Goal: Find specific page/section: Find specific page/section

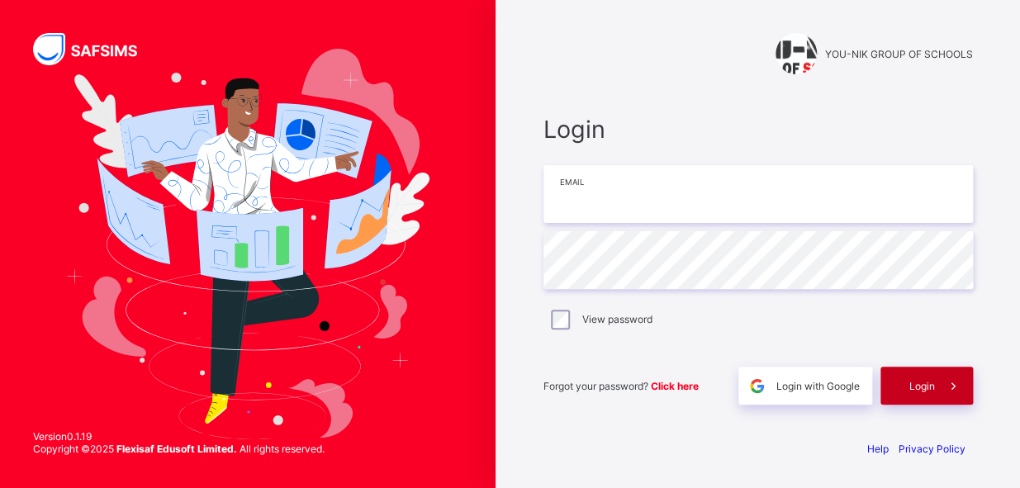
type input "**********"
click at [916, 386] on span "Login" at bounding box center [923, 386] width 26 height 12
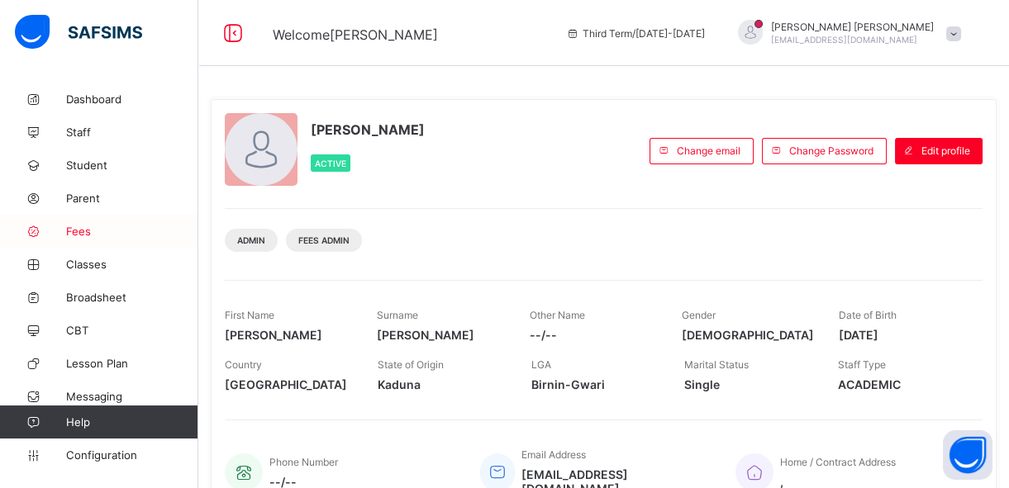
click at [90, 226] on span "Fees" at bounding box center [132, 231] width 132 height 13
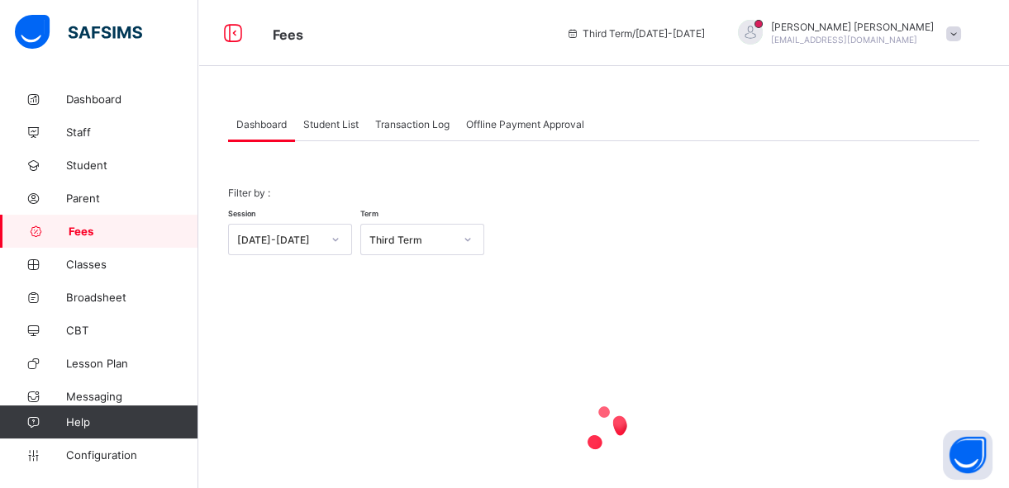
click at [330, 126] on span "Student List" at bounding box center [330, 124] width 55 height 12
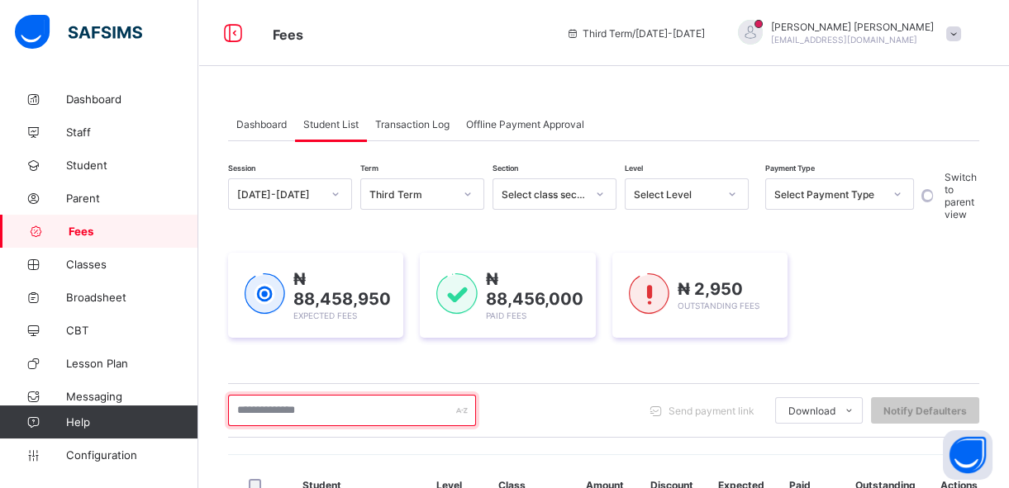
click at [313, 402] on input "text" at bounding box center [352, 410] width 248 height 31
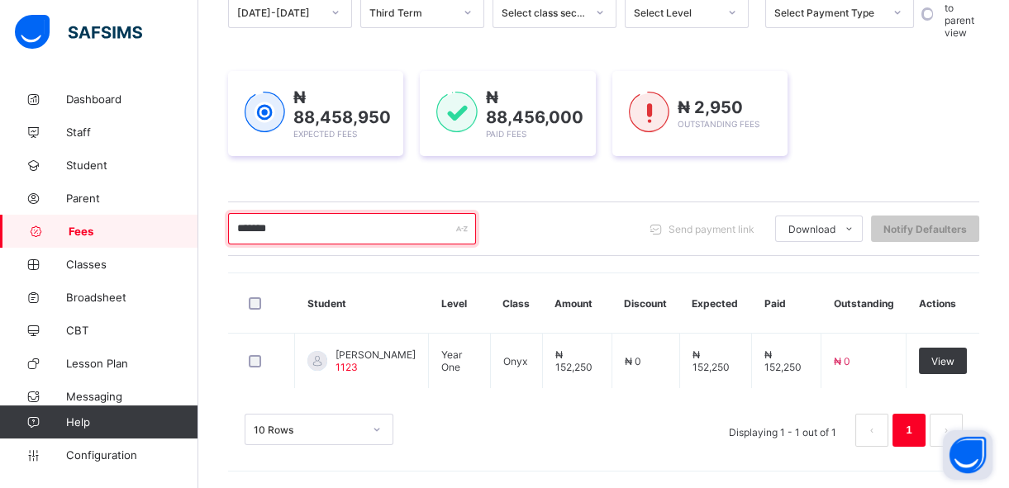
scroll to position [182, 0]
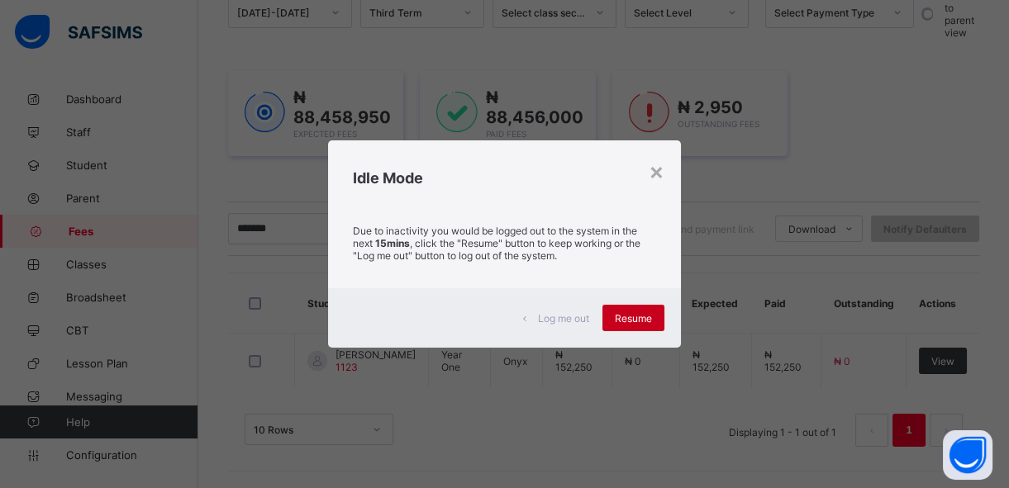
click at [629, 317] on span "Resume" at bounding box center [633, 318] width 37 height 12
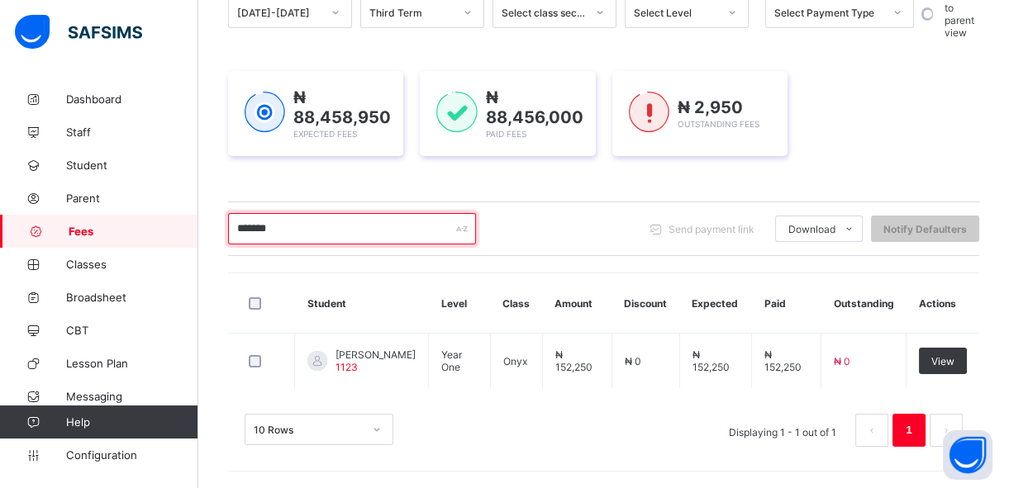
click at [412, 232] on input "*******" at bounding box center [352, 228] width 248 height 31
type input "*"
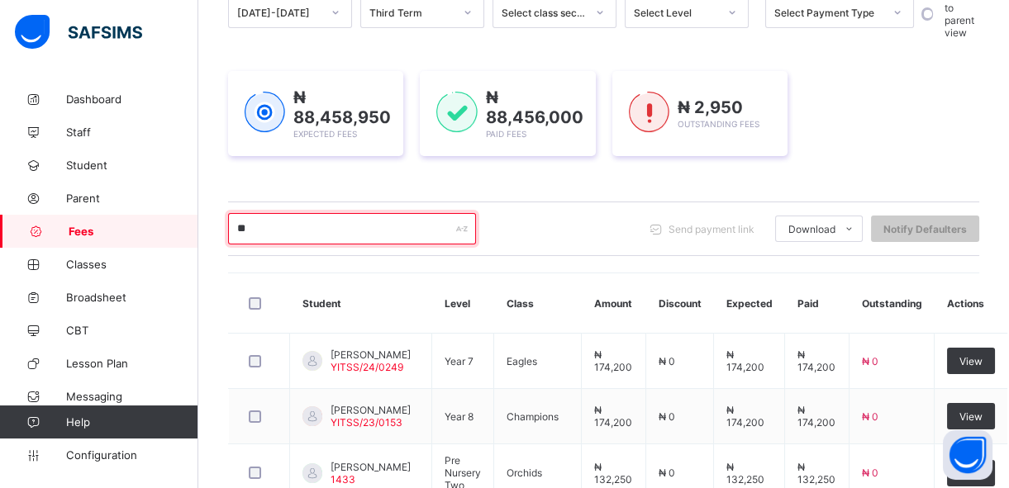
type input "*"
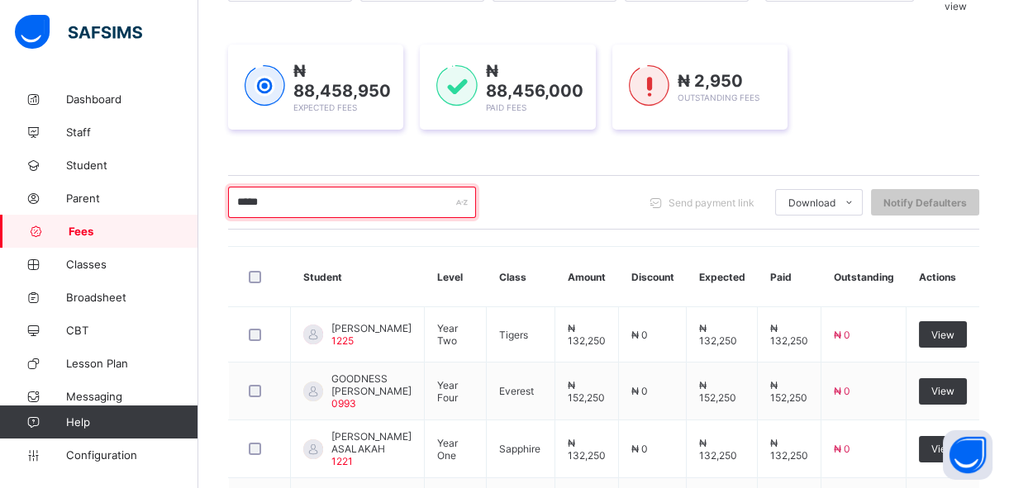
scroll to position [184, 0]
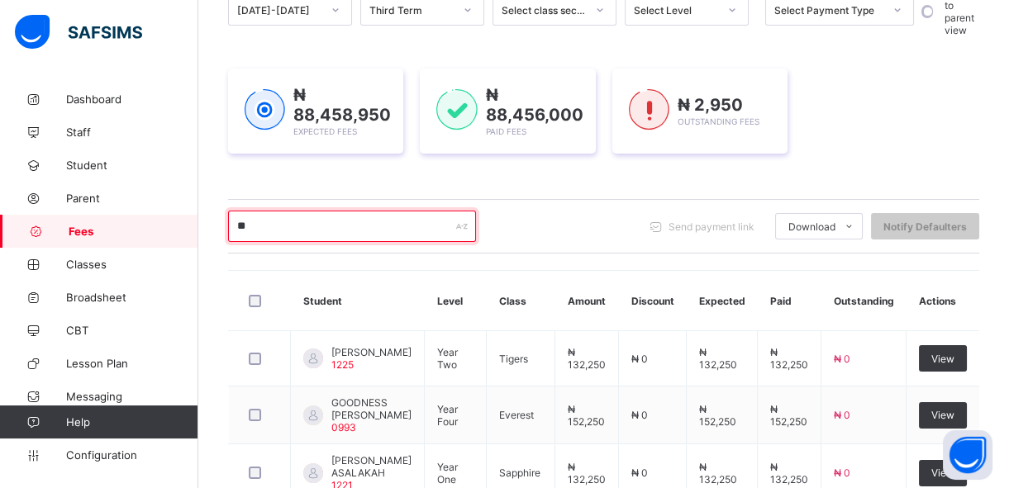
type input "*"
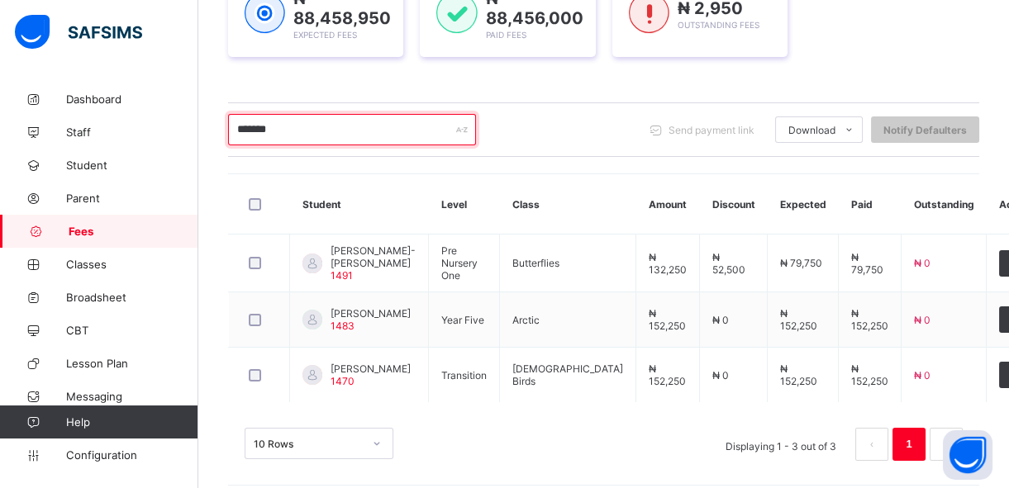
scroll to position [305, 0]
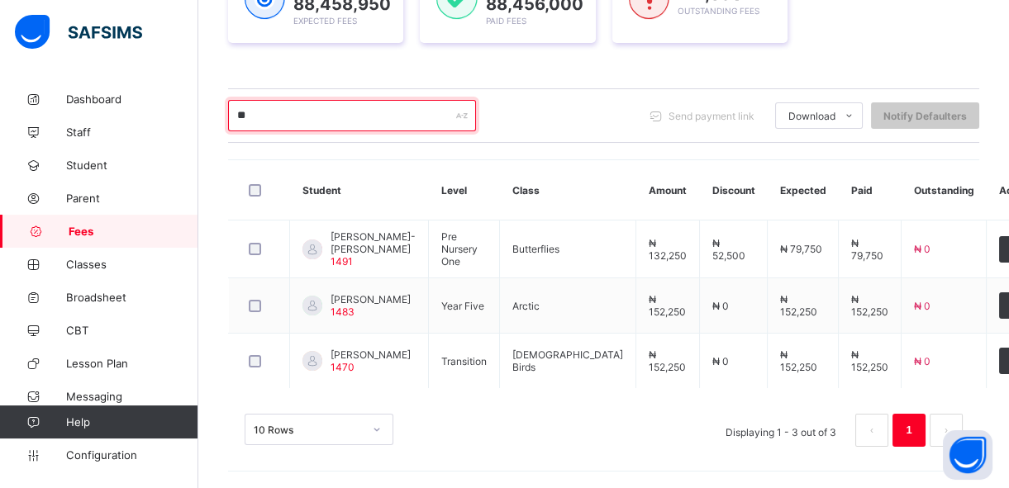
type input "*"
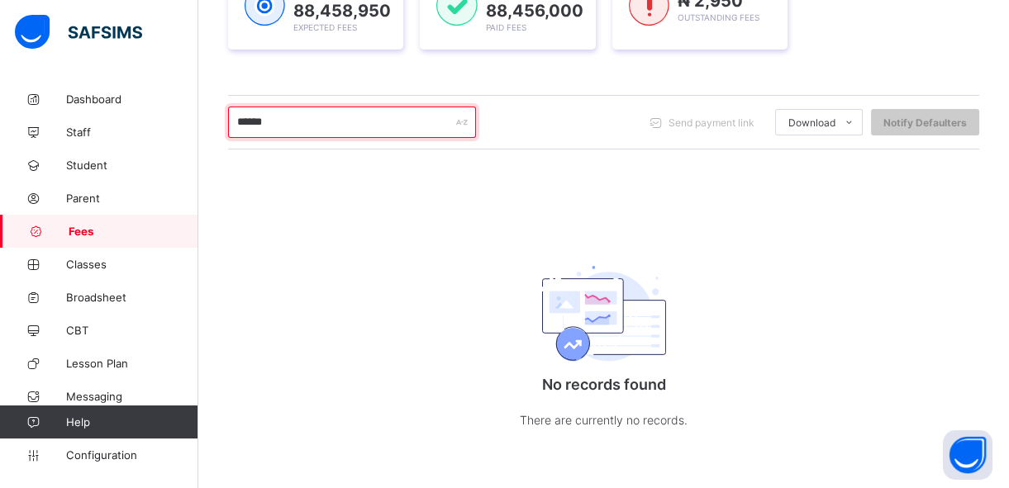
scroll to position [288, 0]
type input "*"
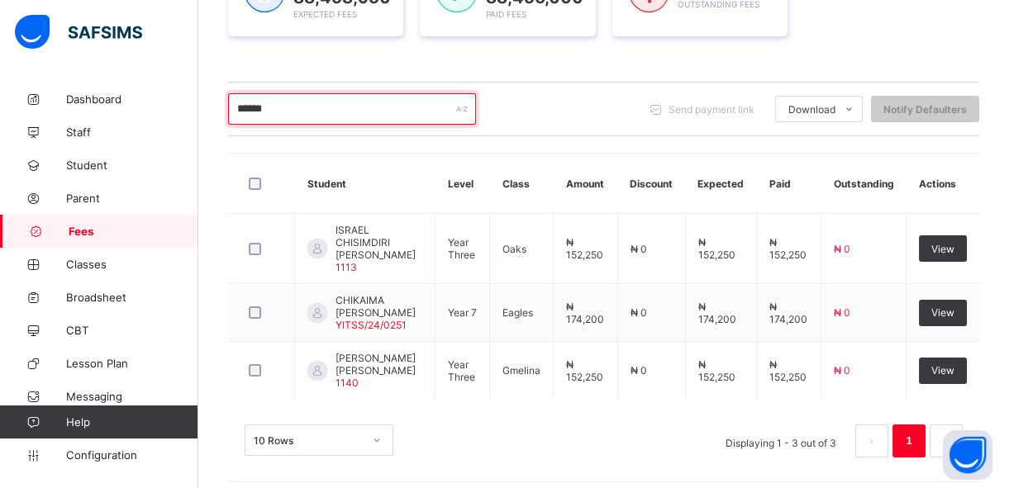
scroll to position [305, 0]
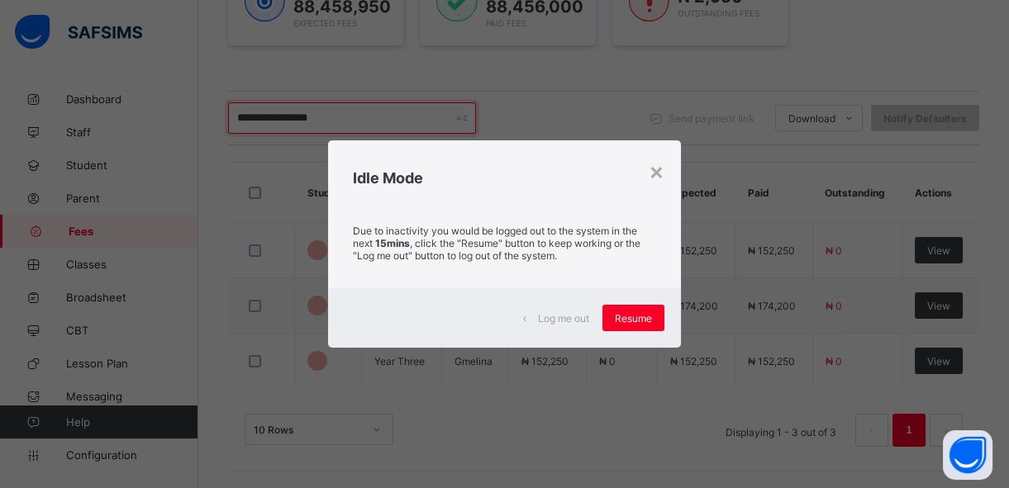
type input "*******"
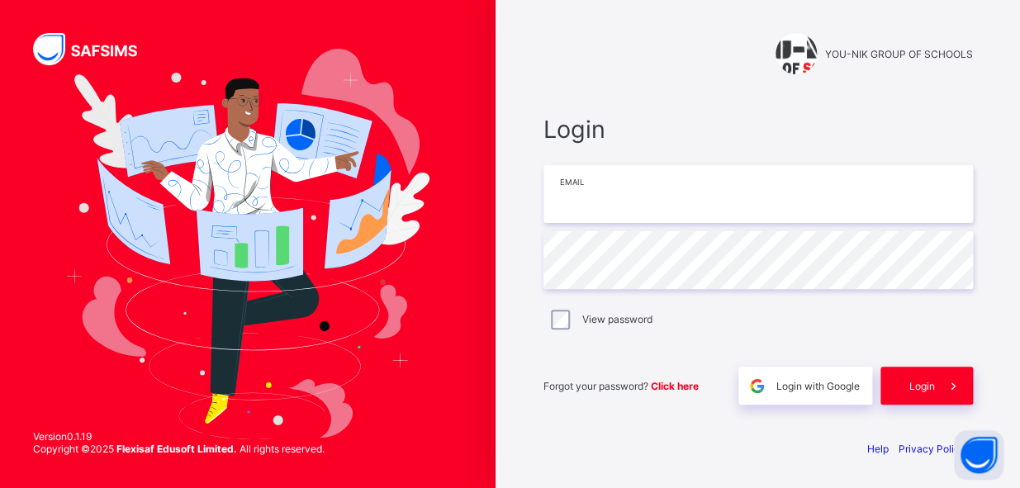
type input "**********"
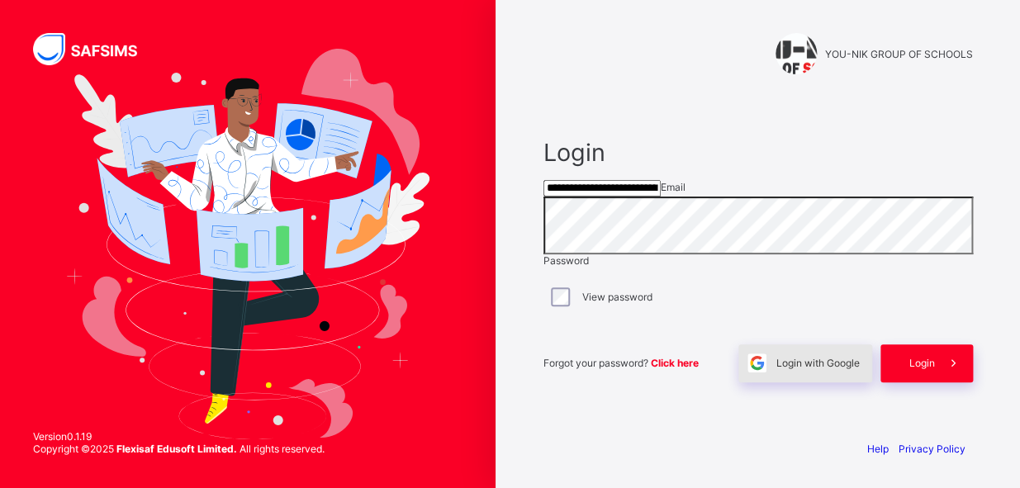
click at [781, 369] on span "Login with Google" at bounding box center [818, 363] width 83 height 12
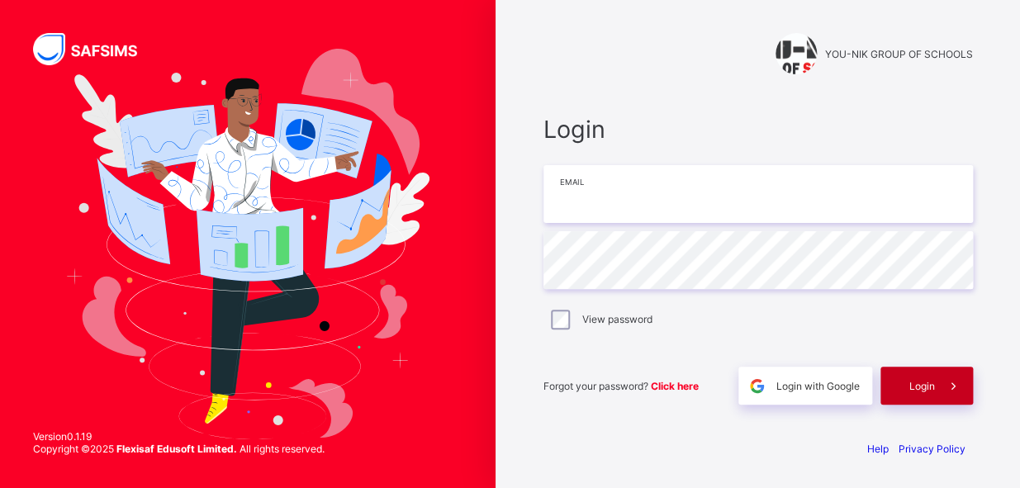
type input "**********"
click at [910, 384] on span "Login" at bounding box center [923, 386] width 26 height 12
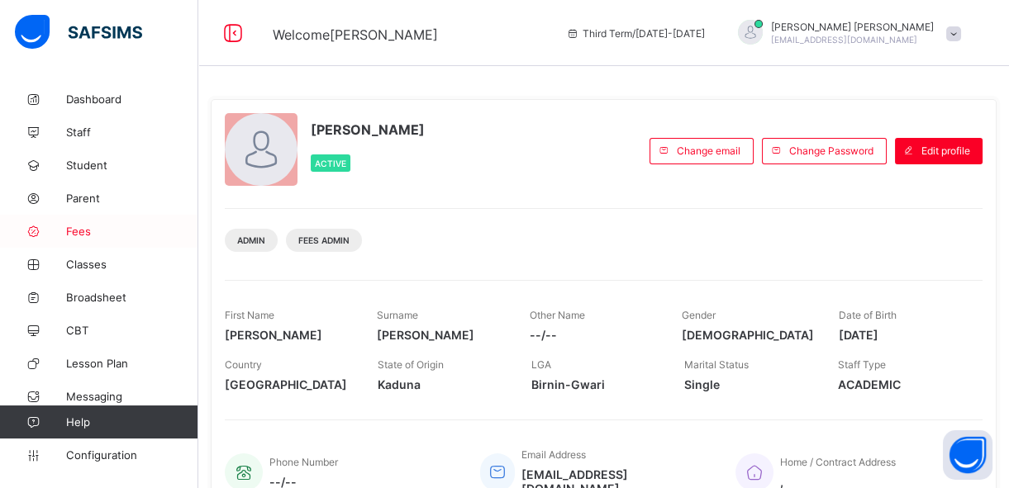
click at [90, 225] on span "Fees" at bounding box center [132, 231] width 132 height 13
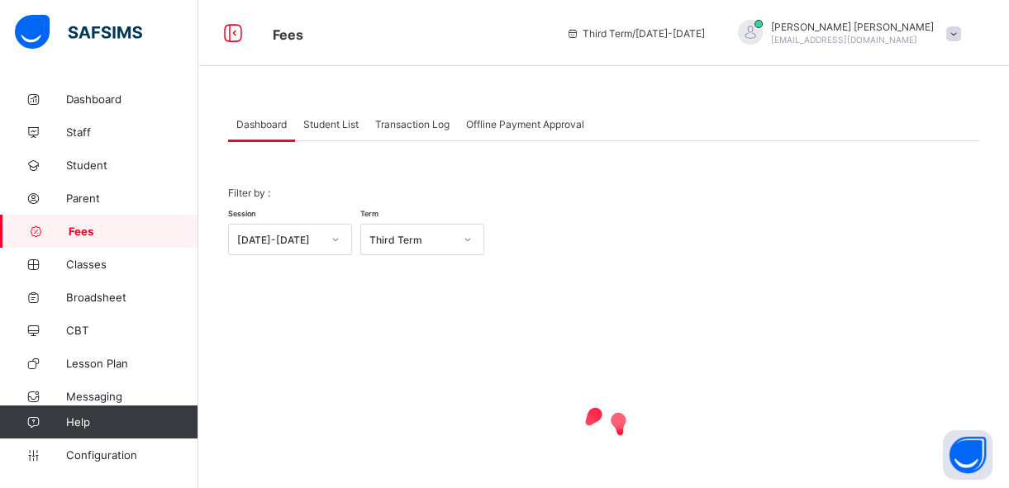
click at [338, 124] on span "Student List" at bounding box center [330, 124] width 55 height 12
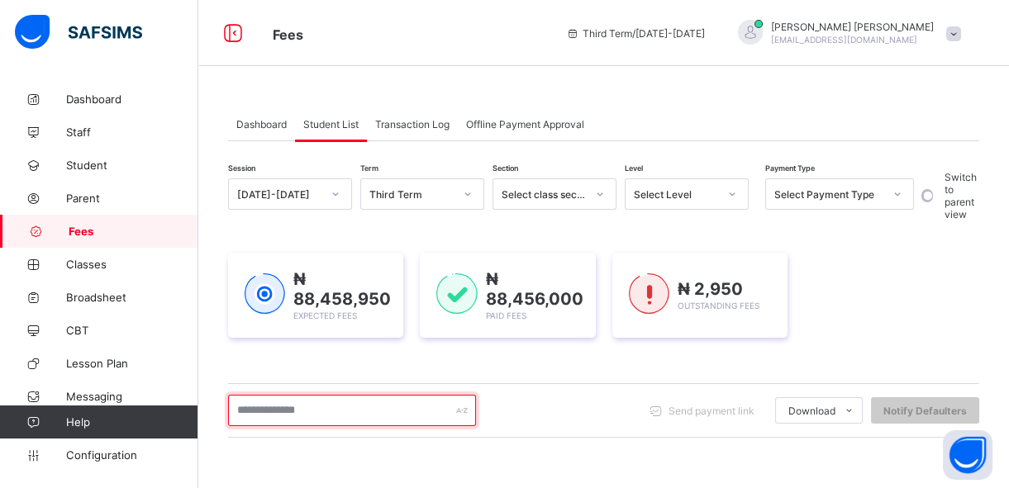
click at [276, 410] on input "text" at bounding box center [352, 410] width 248 height 31
type input "*****"
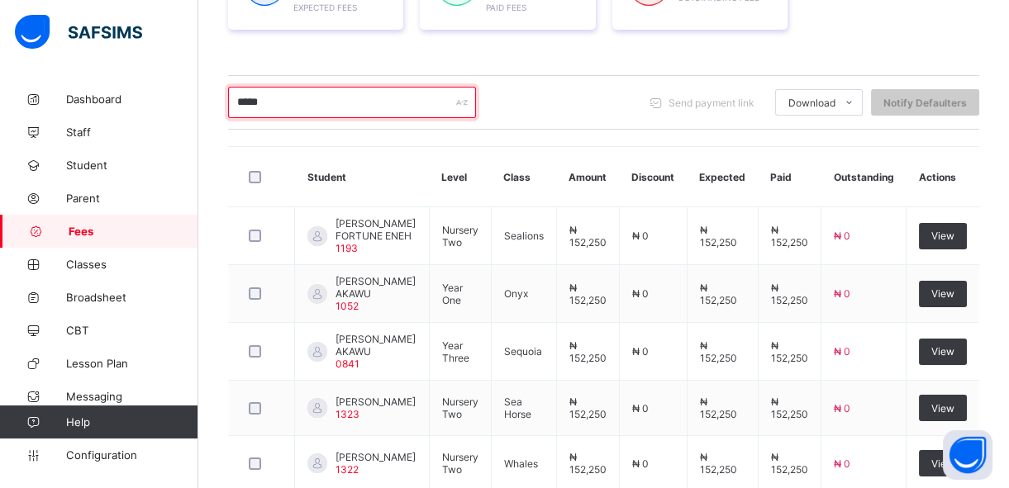
scroll to position [310, 0]
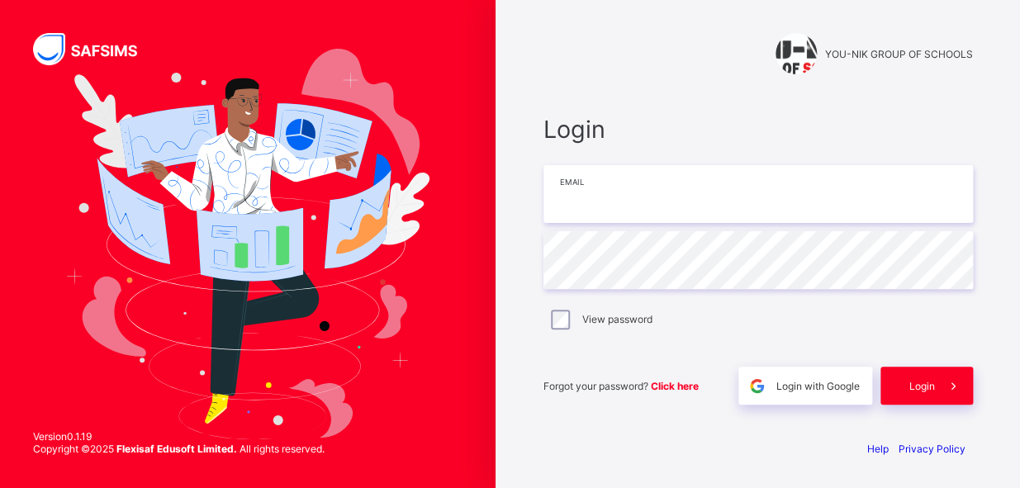
type input "**********"
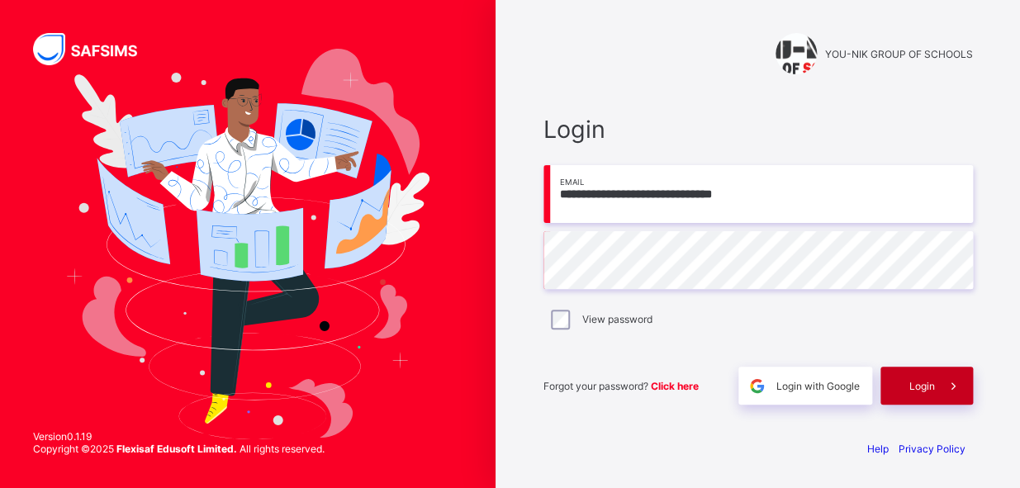
click at [916, 385] on span "Login" at bounding box center [923, 386] width 26 height 12
click at [916, 385] on div "Login" at bounding box center [927, 386] width 93 height 38
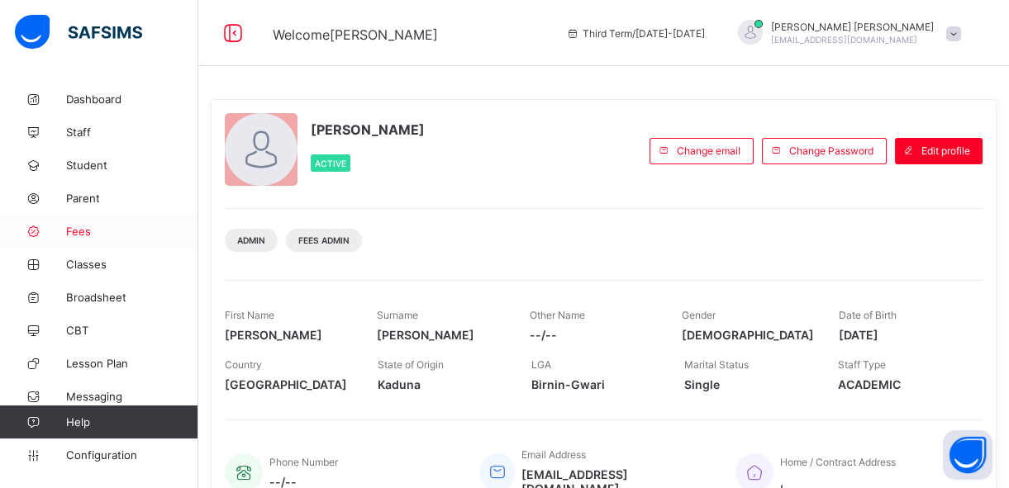
click at [74, 232] on span "Fees" at bounding box center [132, 231] width 132 height 13
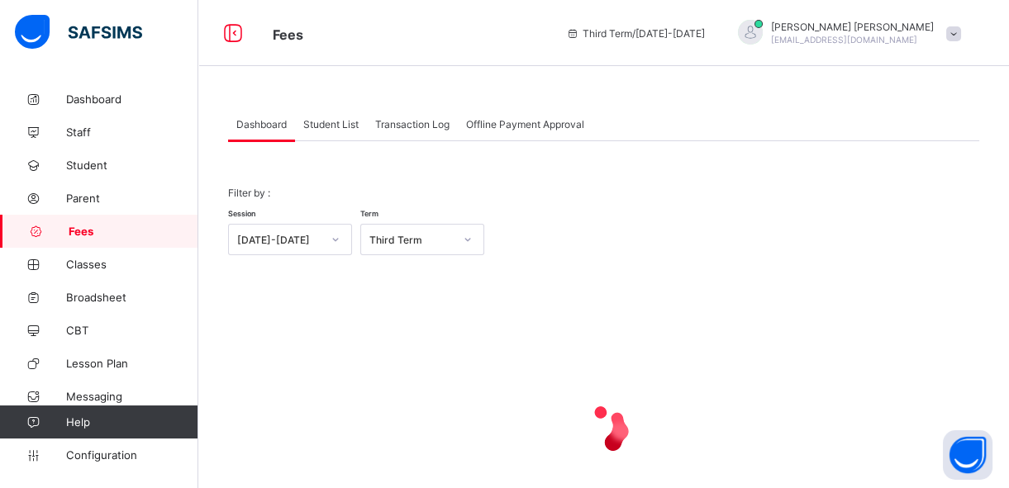
click at [347, 122] on span "Student List" at bounding box center [330, 124] width 55 height 12
click at [346, 122] on span "Student List" at bounding box center [330, 124] width 55 height 12
click at [327, 126] on span "Student List" at bounding box center [330, 124] width 55 height 12
click at [322, 123] on span "Student List" at bounding box center [330, 124] width 55 height 12
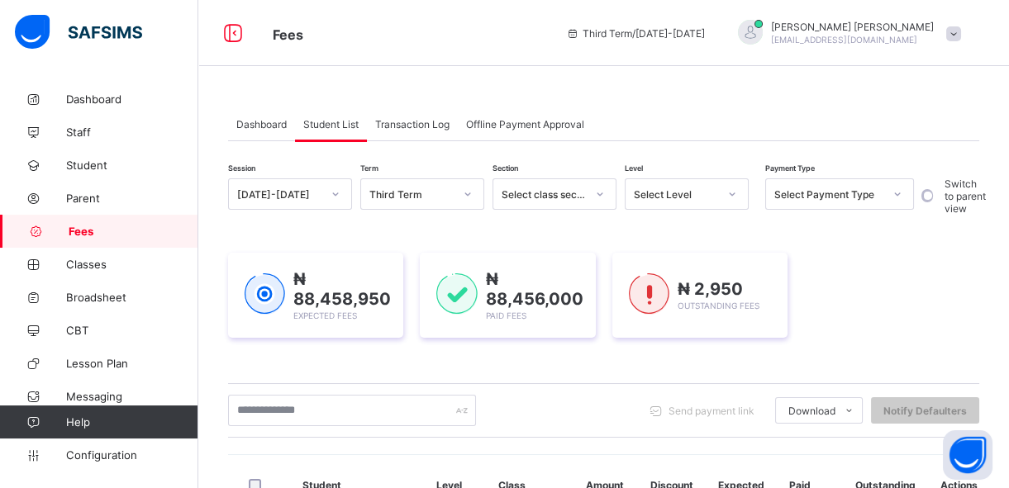
click at [322, 123] on span "Student List" at bounding box center [330, 124] width 55 height 12
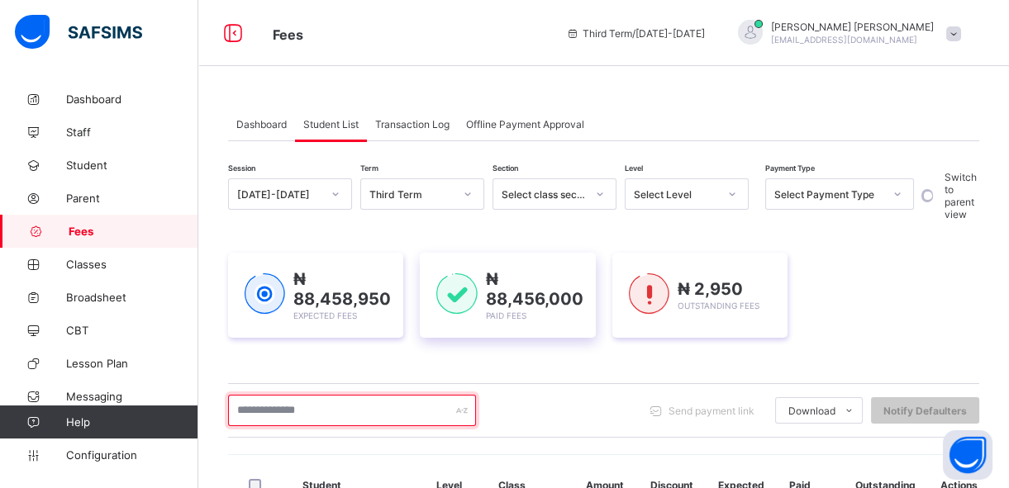
click at [425, 395] on input "text" at bounding box center [352, 410] width 248 height 31
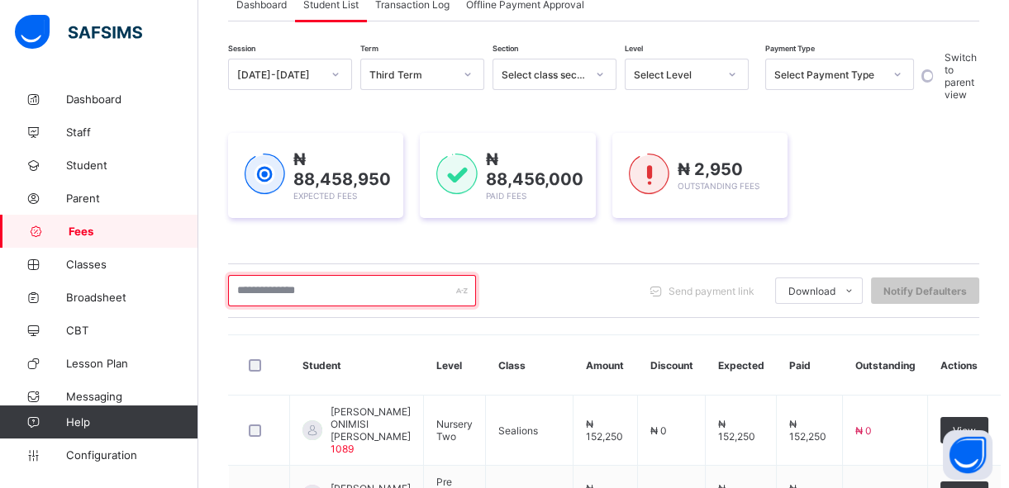
click at [400, 292] on input "text" at bounding box center [352, 290] width 248 height 31
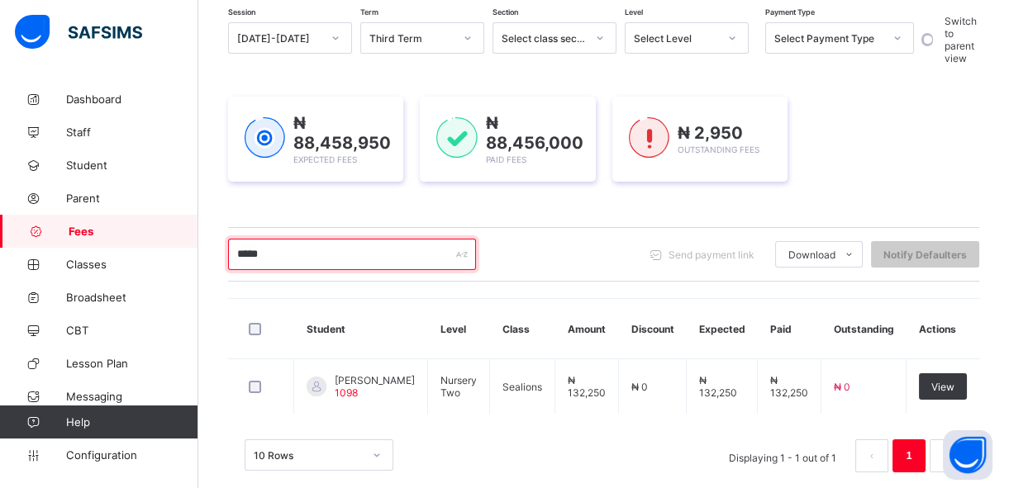
scroll to position [182, 0]
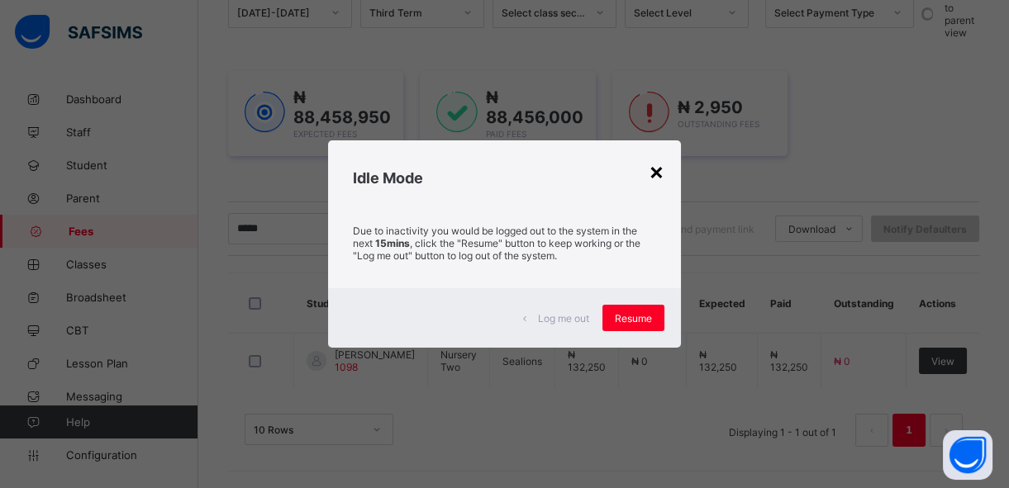
click at [654, 173] on div "×" at bounding box center [656, 171] width 16 height 28
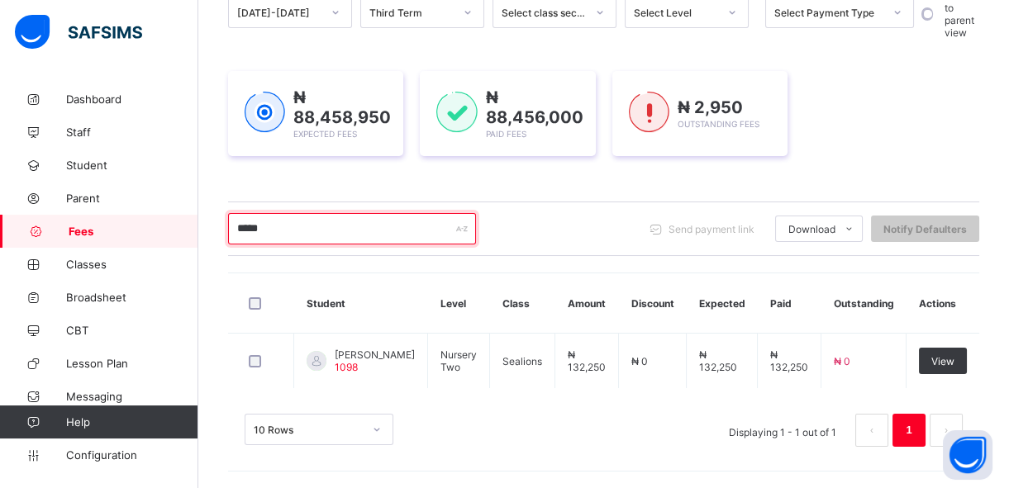
click at [389, 226] on input "*****" at bounding box center [352, 228] width 248 height 31
type input "*"
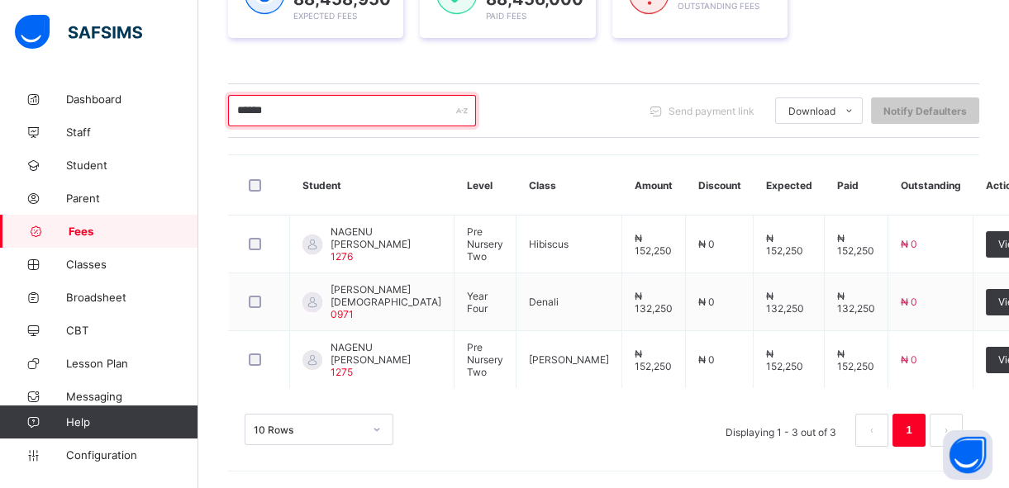
scroll to position [330, 0]
type input "*"
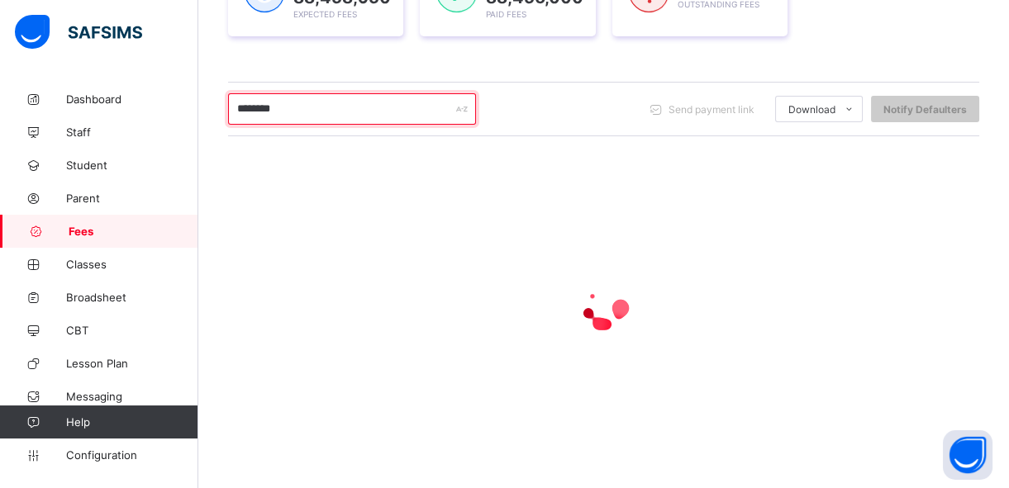
scroll to position [273, 0]
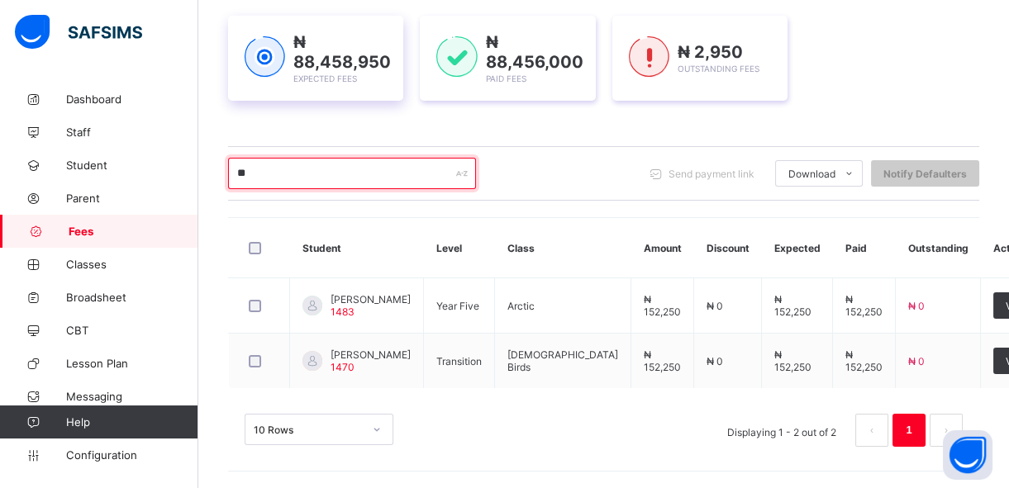
type input "*"
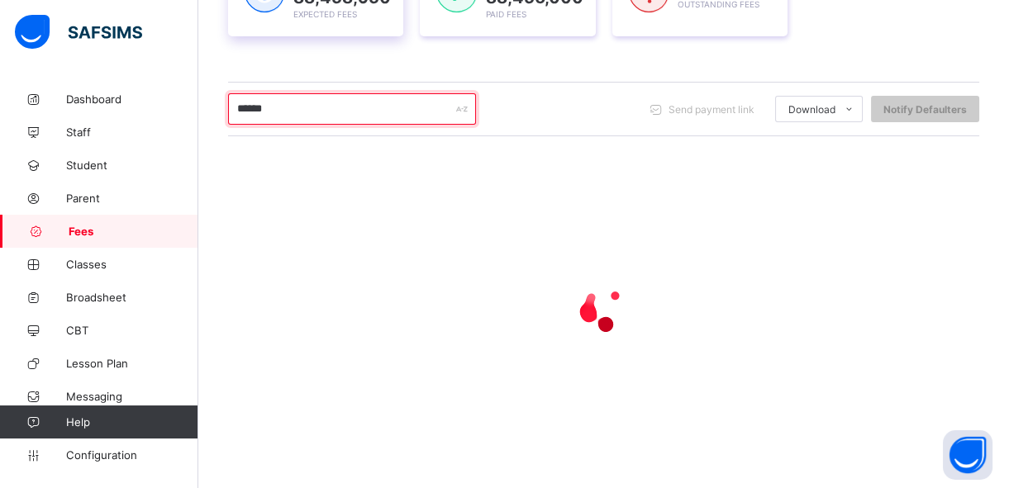
scroll to position [330, 0]
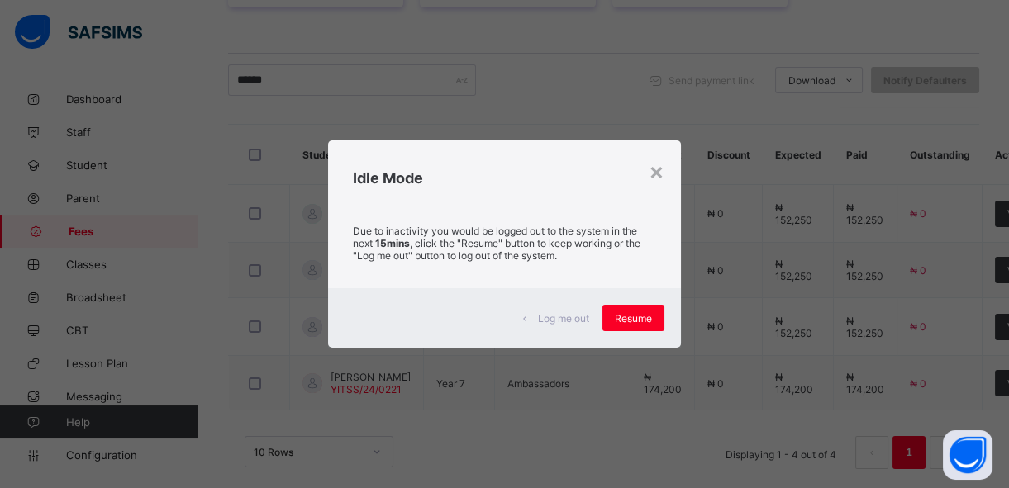
click at [256, 61] on div "× Idle Mode Due to inactivity you would be logged out to the system in the next…" at bounding box center [504, 244] width 1009 height 488
click at [662, 176] on div "×" at bounding box center [656, 171] width 16 height 28
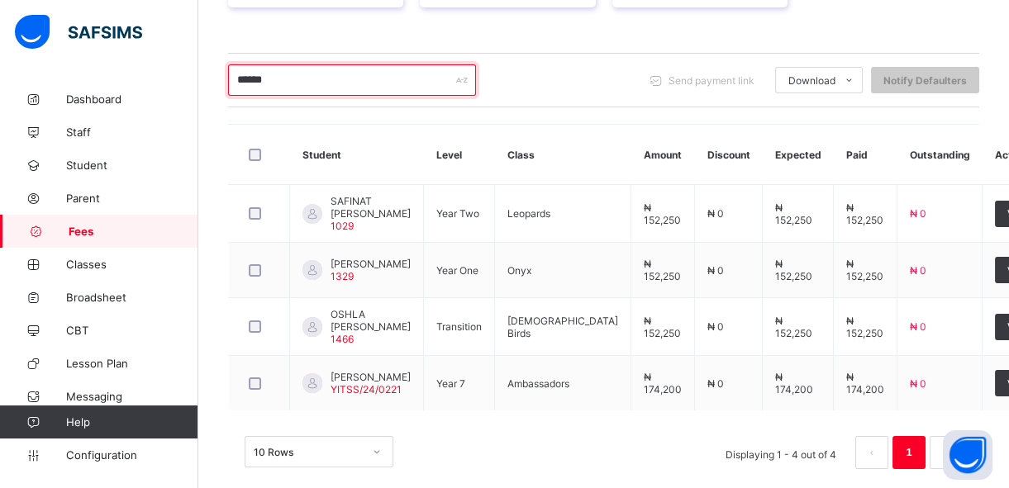
click at [398, 74] on input "******" at bounding box center [352, 79] width 248 height 31
type input "*"
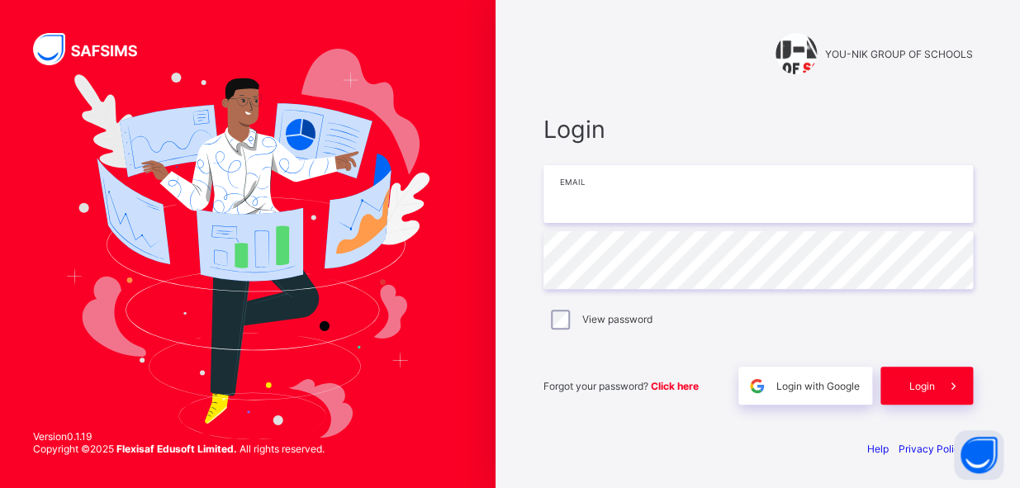
type input "**********"
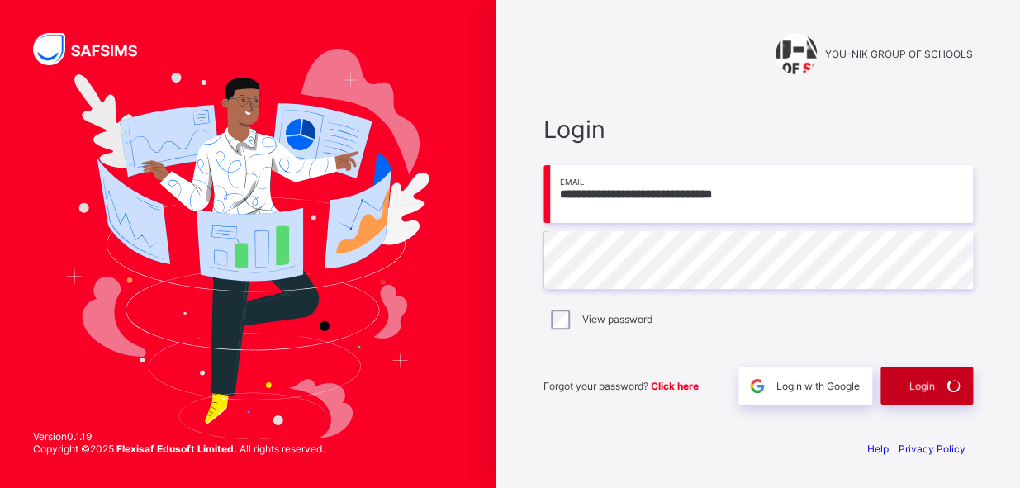
click at [923, 387] on div "Login" at bounding box center [927, 386] width 93 height 38
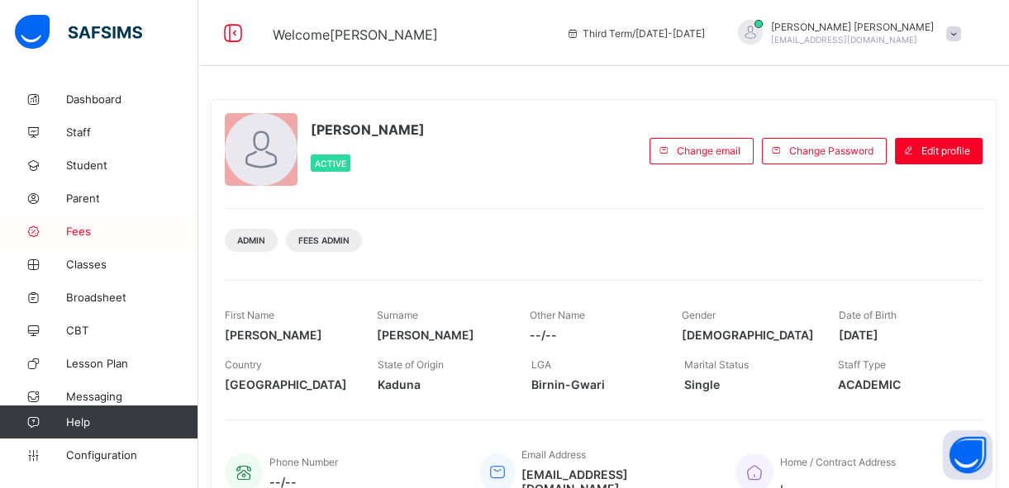
click at [67, 231] on span "Fees" at bounding box center [132, 231] width 132 height 13
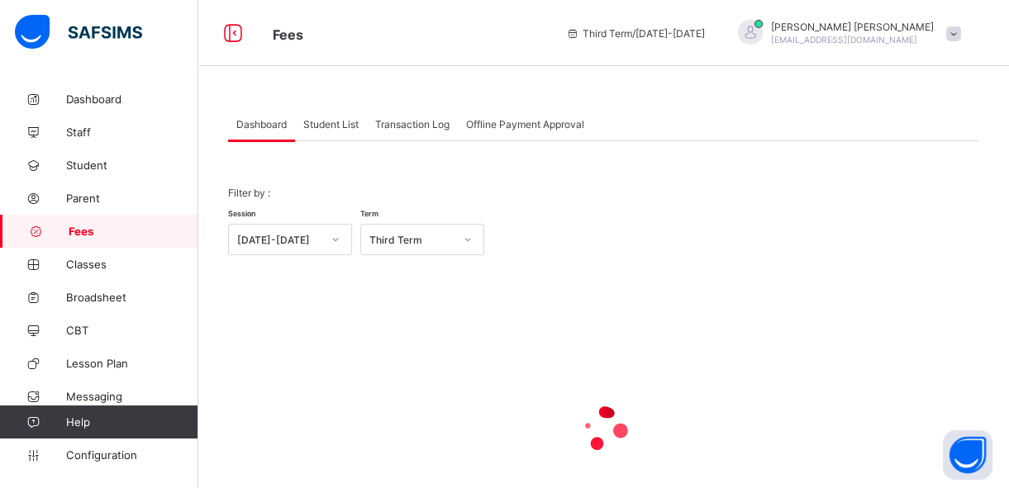
click at [348, 125] on span "Student List" at bounding box center [330, 124] width 55 height 12
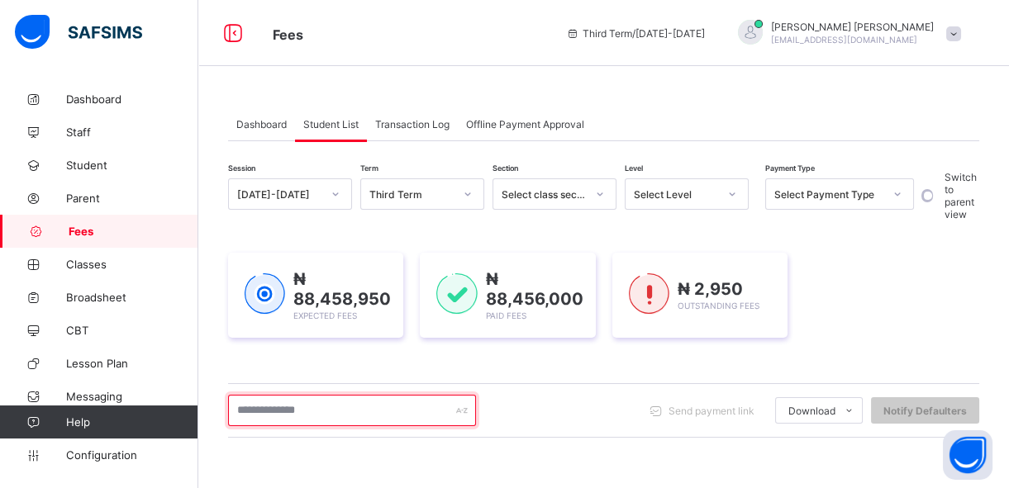
click at [268, 398] on input "text" at bounding box center [352, 410] width 248 height 31
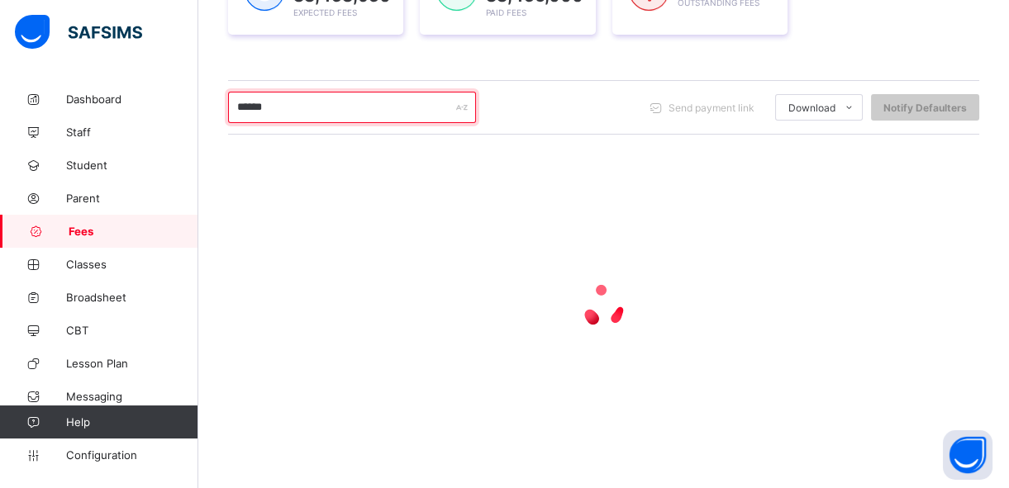
scroll to position [302, 0]
type input "*"
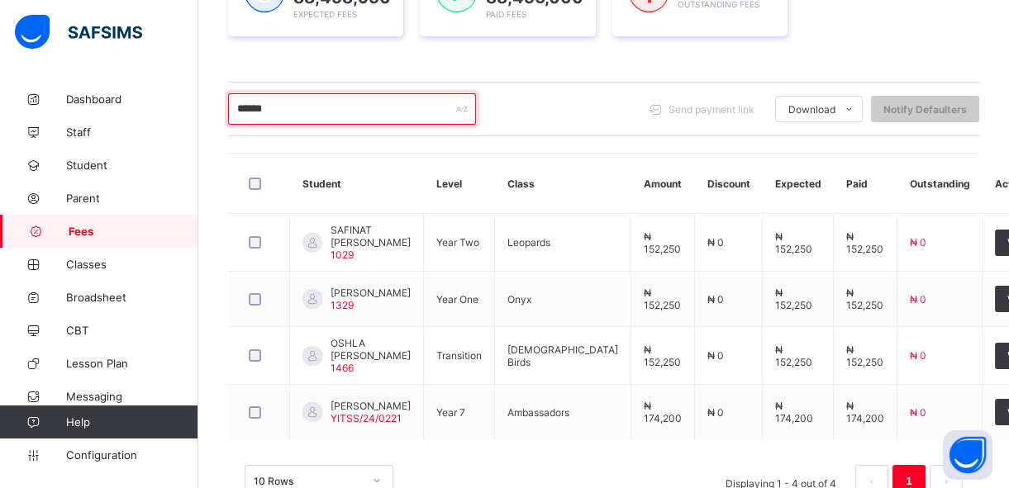
scroll to position [387, 0]
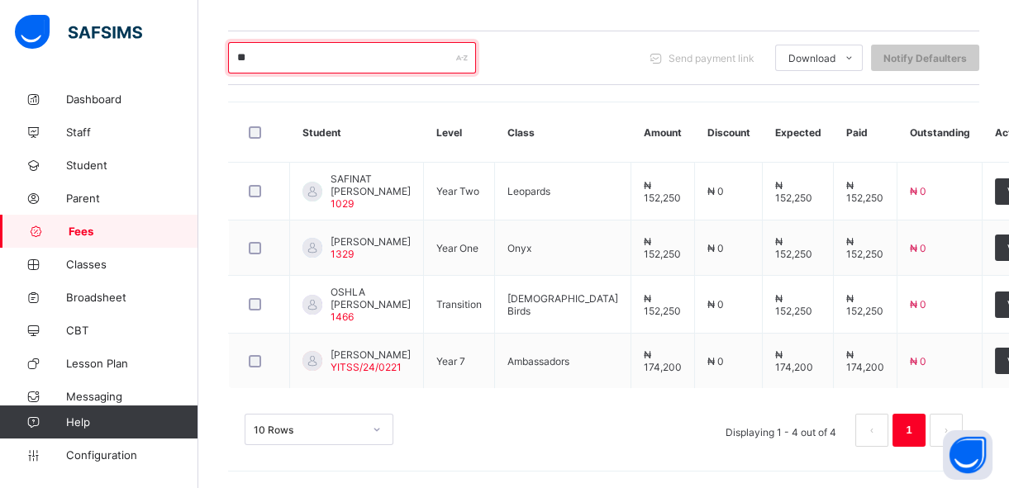
type input "*"
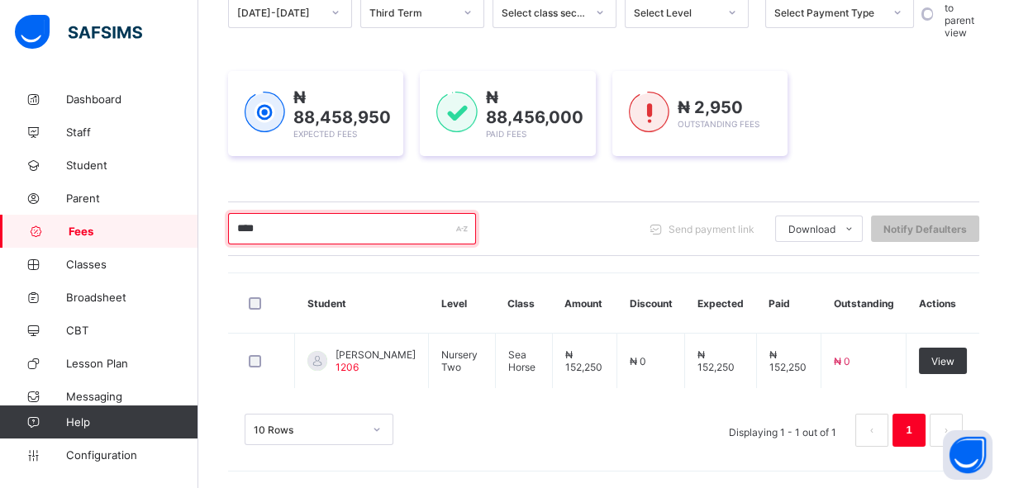
scroll to position [182, 0]
type input "****"
